Goal: Check status: Check status

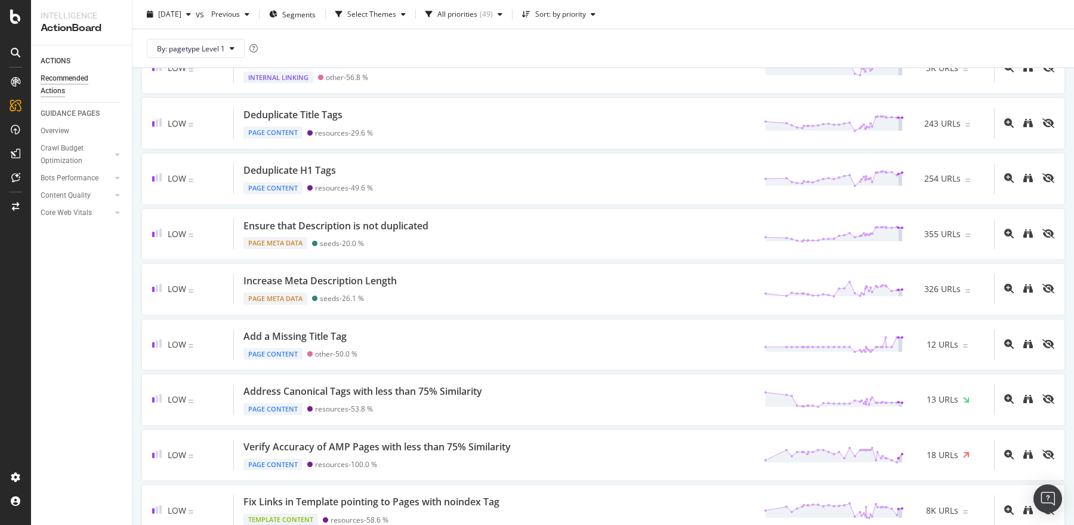
scroll to position [813, 0]
